Goal: Task Accomplishment & Management: Manage account settings

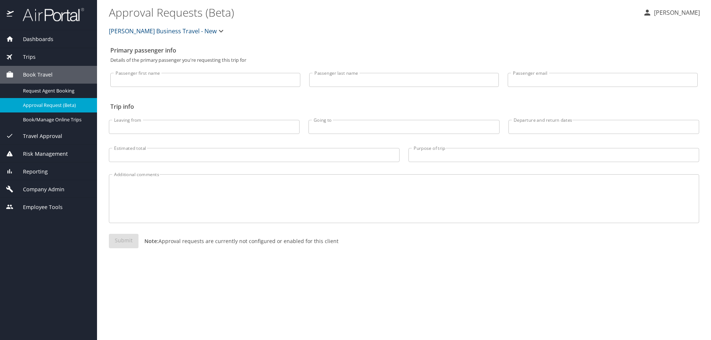
click at [29, 73] on span "Book Travel" at bounding box center [33, 75] width 39 height 8
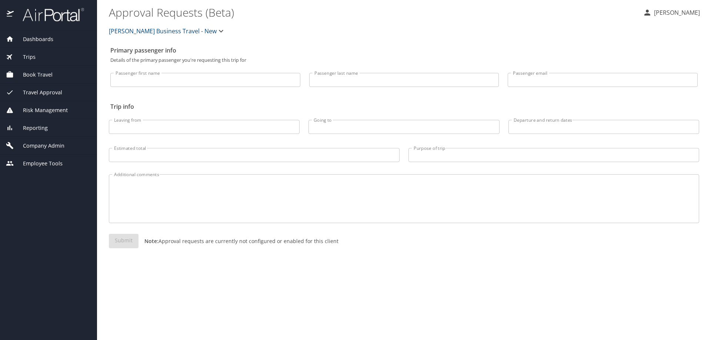
click at [39, 148] on span "Company Admin" at bounding box center [39, 146] width 51 height 8
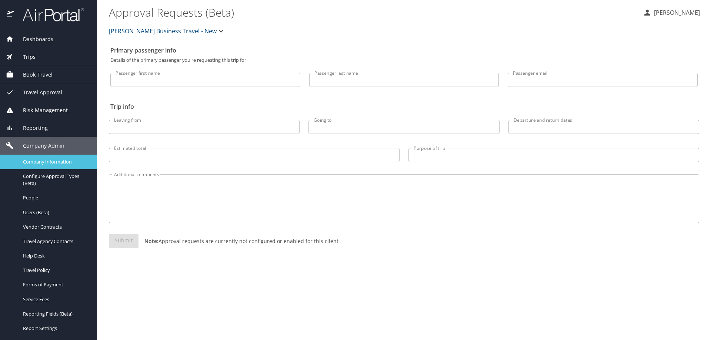
click at [49, 158] on span "Company Information" at bounding box center [55, 161] width 65 height 7
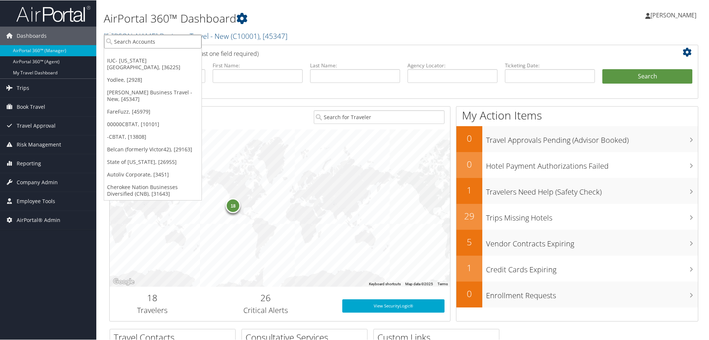
click at [141, 39] on input "search" at bounding box center [152, 41] width 97 height 14
type input "operation smil"
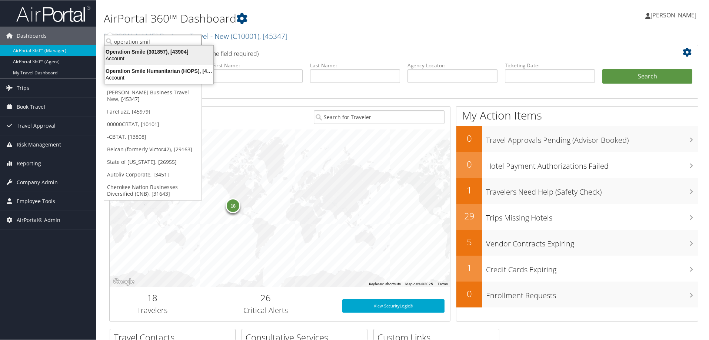
click at [143, 50] on div "Operation Smile (301857), [43904]" at bounding box center [159, 51] width 118 height 7
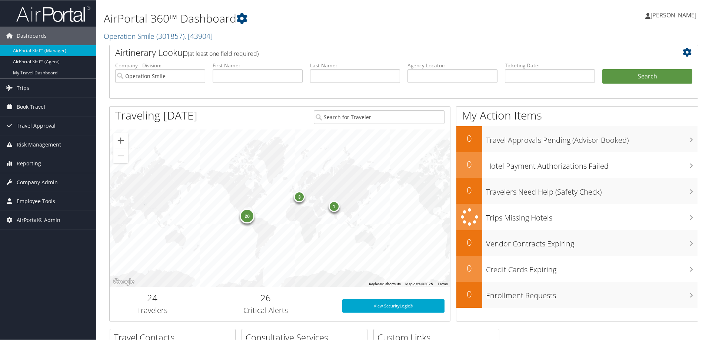
click at [35, 183] on span "Company Admin" at bounding box center [37, 182] width 41 height 19
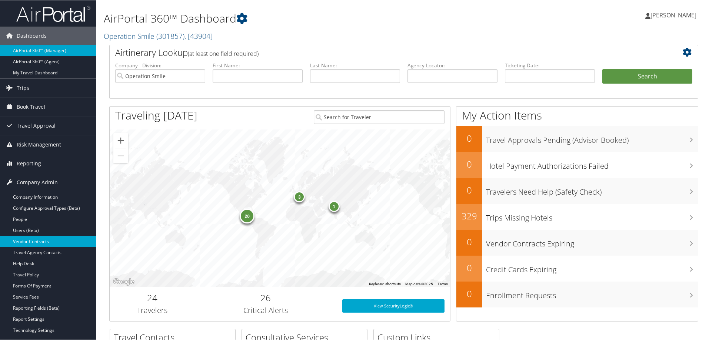
click at [36, 241] on link "Vendor Contracts" at bounding box center [48, 241] width 96 height 11
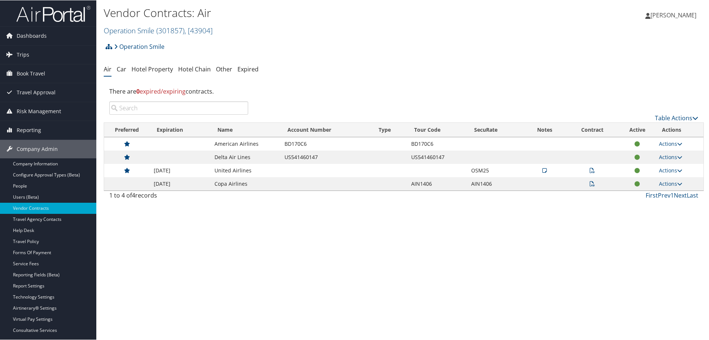
click at [593, 181] on icon at bounding box center [591, 183] width 5 height 5
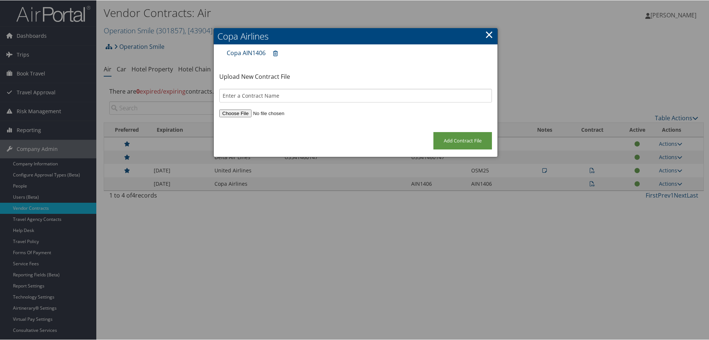
click at [245, 49] on link "Copa AIN1406" at bounding box center [246, 53] width 39 height 8
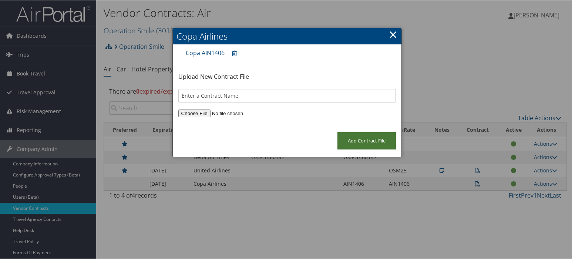
click at [384, 132] on input "Add Contract File" at bounding box center [367, 140] width 59 height 17
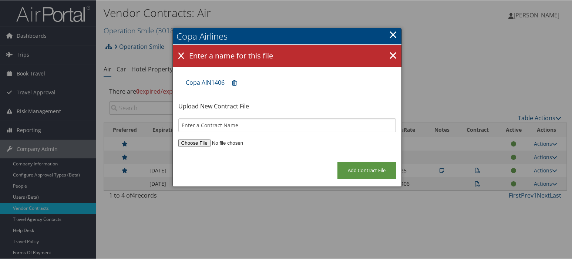
click at [393, 34] on link "×" at bounding box center [393, 34] width 9 height 15
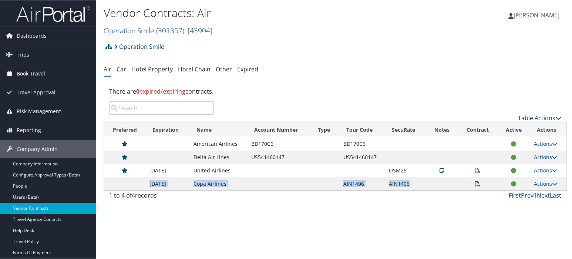
drag, startPoint x: 142, startPoint y: 155, endPoint x: 410, endPoint y: 156, distance: 267.7
click at [410, 177] on tr "12/31/2025 Copa Airlines AIN1406 AIN1406 Actions View Contracts Edit Contract D…" at bounding box center [335, 183] width 463 height 13
click at [355, 197] on div "Vendor Contracts: Air Operation Smile ( 301857 ) , [ 43904 ] Operation Smile IU…" at bounding box center [335, 129] width 478 height 259
click at [29, 209] on link "Vendor Contracts" at bounding box center [48, 208] width 96 height 11
